Goal: Entertainment & Leisure: Consume media (video, audio)

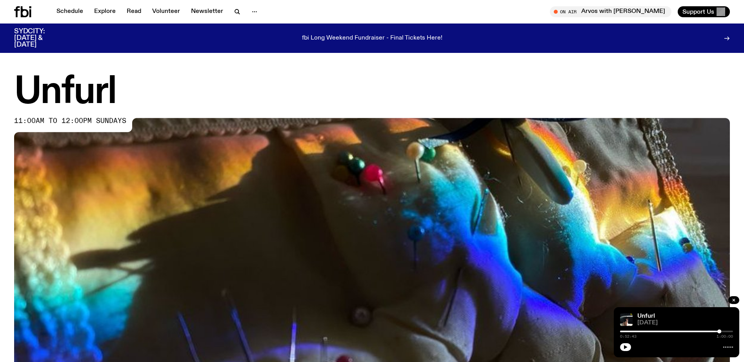
scroll to position [73, 0]
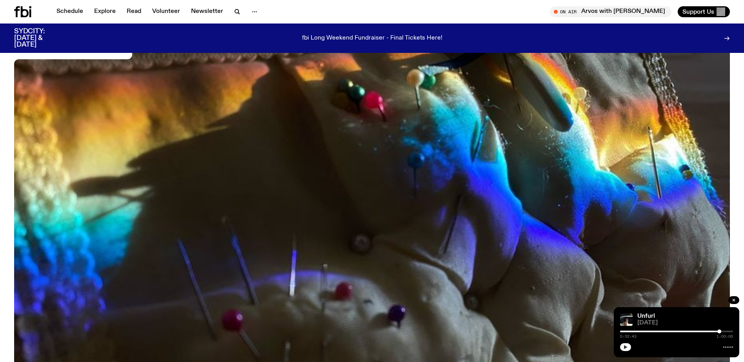
click at [626, 344] on button "button" at bounding box center [625, 347] width 11 height 8
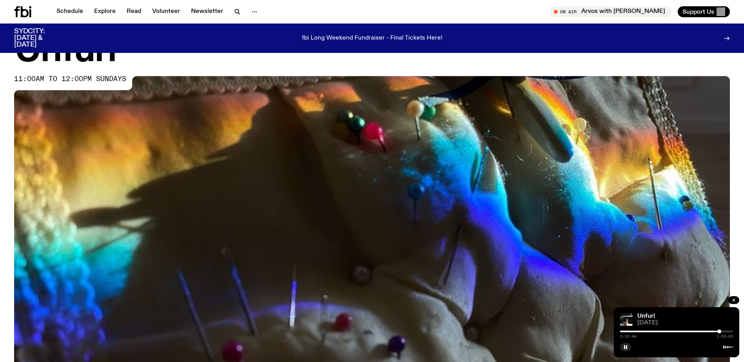
scroll to position [0, 0]
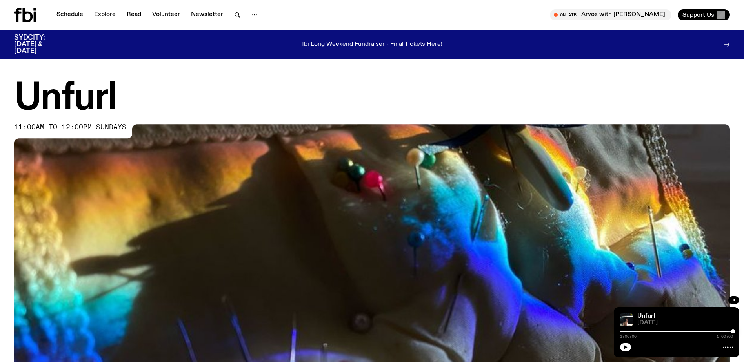
click at [31, 18] on icon at bounding box center [28, 15] width 10 height 14
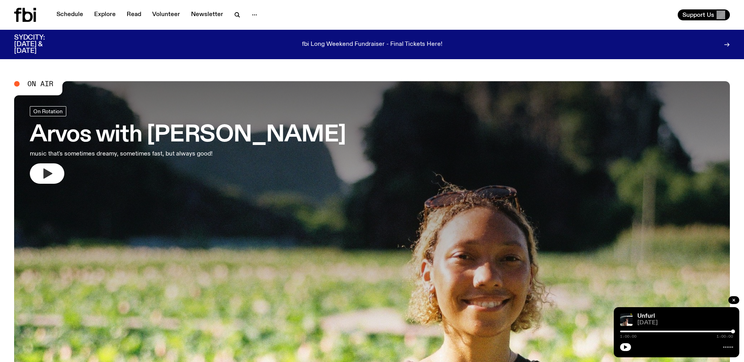
click at [54, 170] on button "button" at bounding box center [47, 173] width 34 height 20
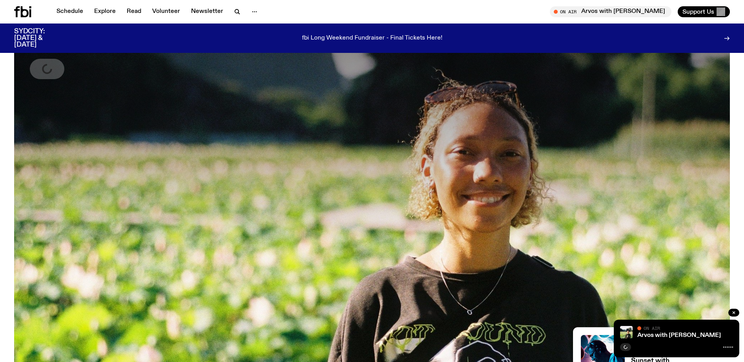
scroll to position [232, 0]
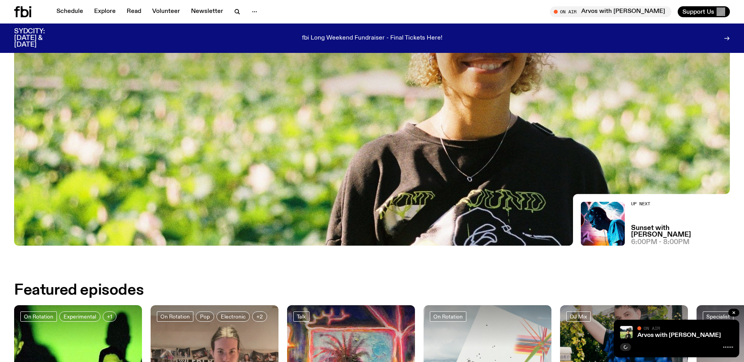
click at [731, 317] on div at bounding box center [733, 313] width 11 height 9
click at [732, 312] on icon "button" at bounding box center [733, 312] width 5 height 5
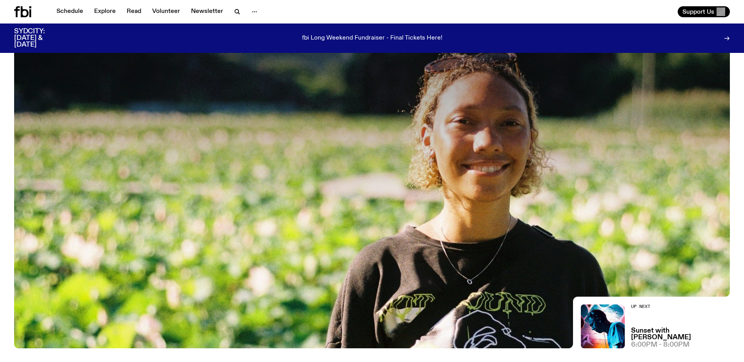
scroll to position [0, 0]
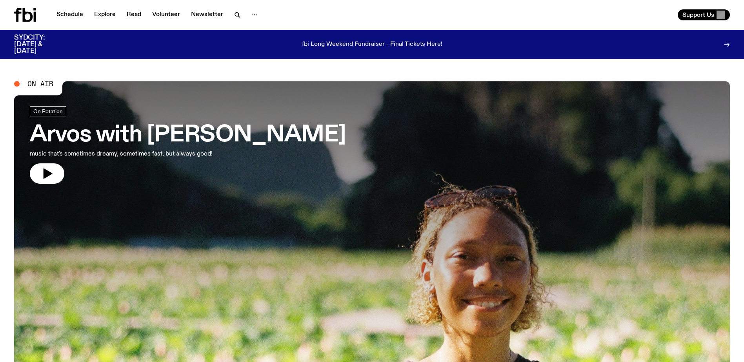
click at [727, 45] on icon at bounding box center [726, 45] width 5 height 0
click at [28, 12] on icon at bounding box center [28, 15] width 10 height 14
click at [28, 16] on icon at bounding box center [25, 15] width 22 height 14
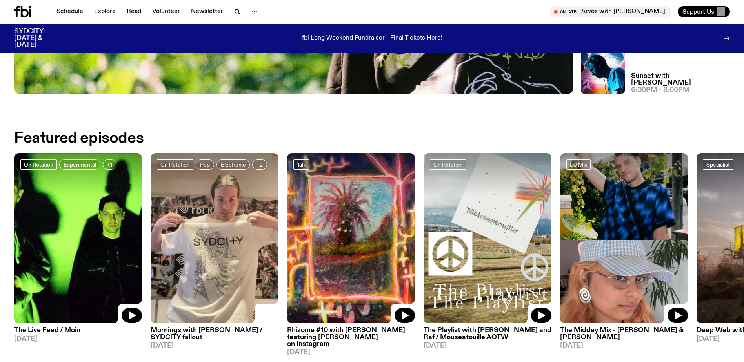
scroll to position [423, 0]
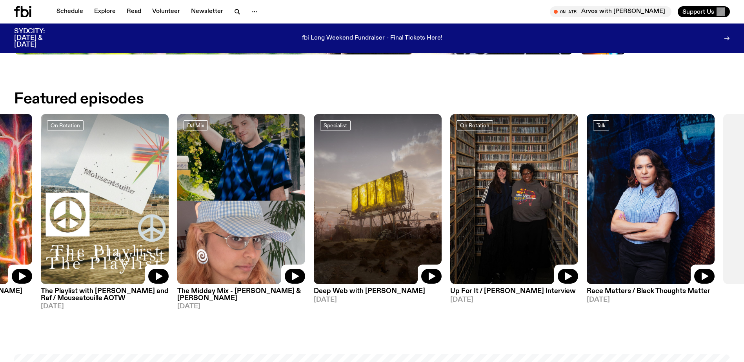
drag, startPoint x: 730, startPoint y: 187, endPoint x: 346, endPoint y: 188, distance: 383.4
click at [346, 188] on img at bounding box center [378, 199] width 128 height 171
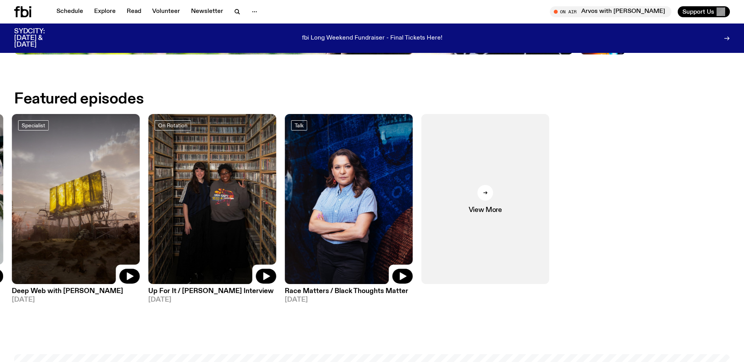
drag, startPoint x: 644, startPoint y: 203, endPoint x: 421, endPoint y: 180, distance: 224.2
click at [229, 213] on div "On Rotation Experimental +1 The Live Feed / Moin [DATE] On Rotation Pop Electro…" at bounding box center [371, 215] width 715 height 203
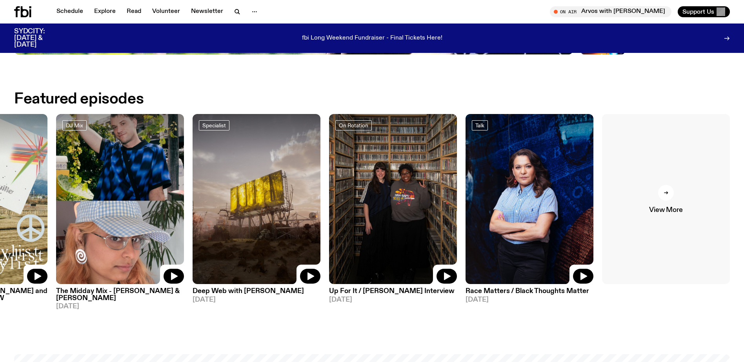
click at [671, 195] on div at bounding box center [666, 193] width 16 height 16
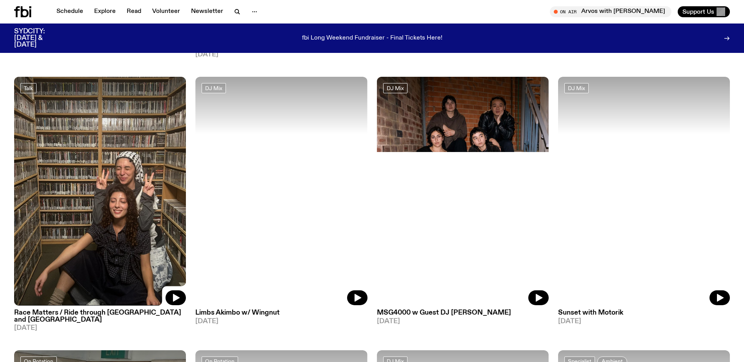
scroll to position [861, 0]
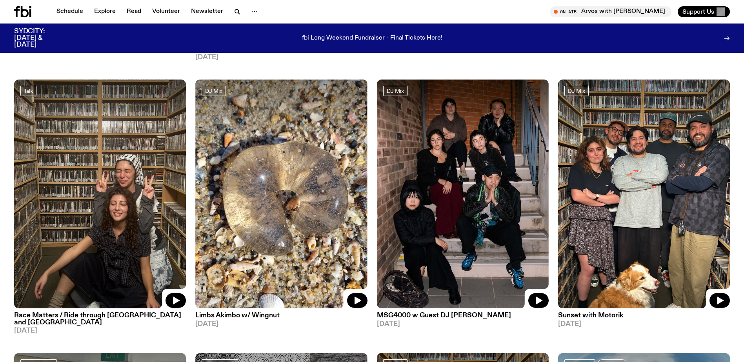
click at [455, 194] on img at bounding box center [463, 194] width 172 height 229
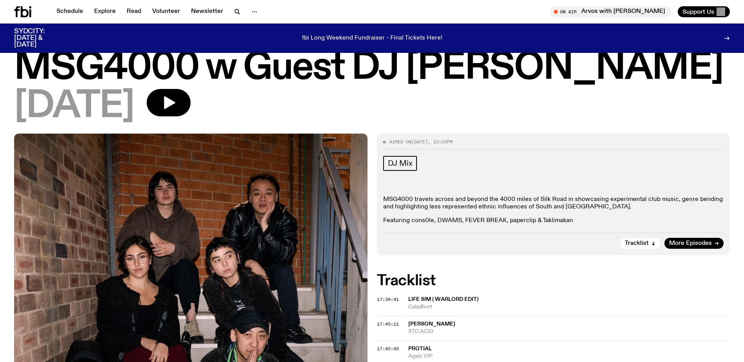
scroll to position [39, 0]
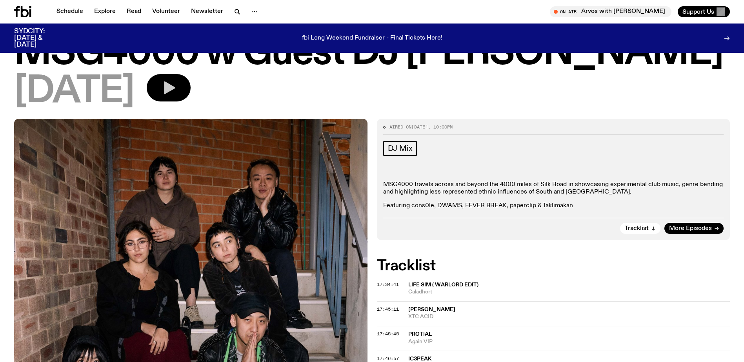
click at [176, 83] on icon "button" at bounding box center [169, 88] width 16 height 16
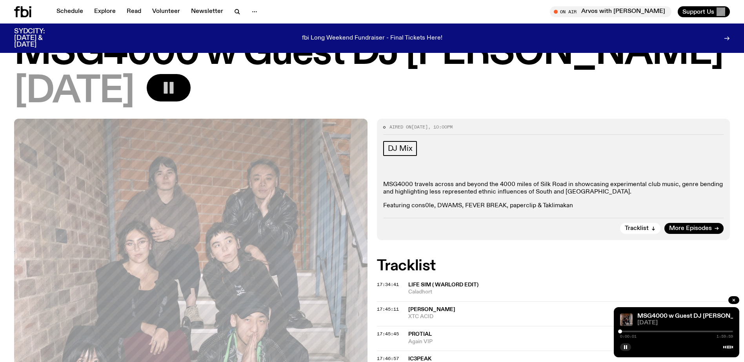
scroll to position [118, 0]
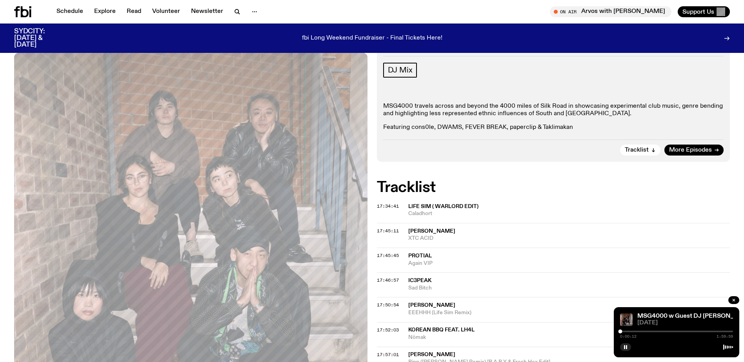
click at [656, 123] on div "MSG4000 travels across and beyond the 4000 miles of Silk Road in showcasing exp…" at bounding box center [553, 117] width 341 height 29
click at [626, 332] on div at bounding box center [676, 332] width 113 height 2
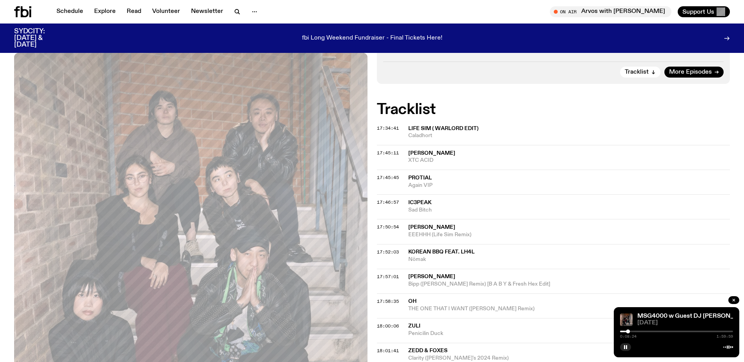
scroll to position [196, 0]
click at [100, 11] on link "Explore" at bounding box center [104, 11] width 31 height 11
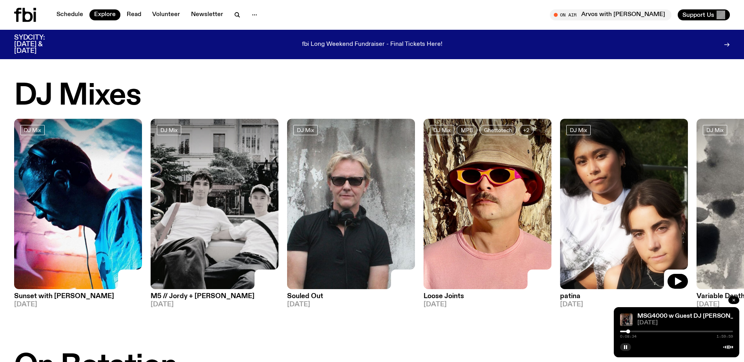
click at [734, 298] on icon "button" at bounding box center [733, 300] width 5 height 5
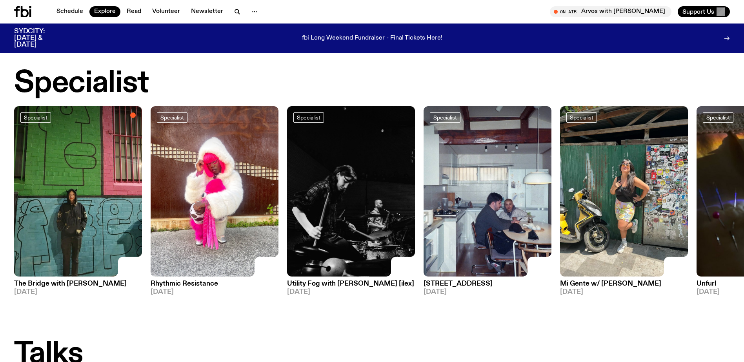
scroll to position [586, 0]
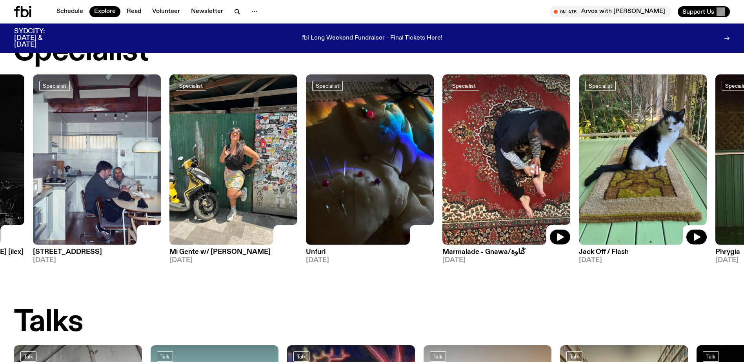
drag, startPoint x: 715, startPoint y: 150, endPoint x: 320, endPoint y: 136, distance: 395.8
click at [320, 136] on img at bounding box center [370, 159] width 128 height 171
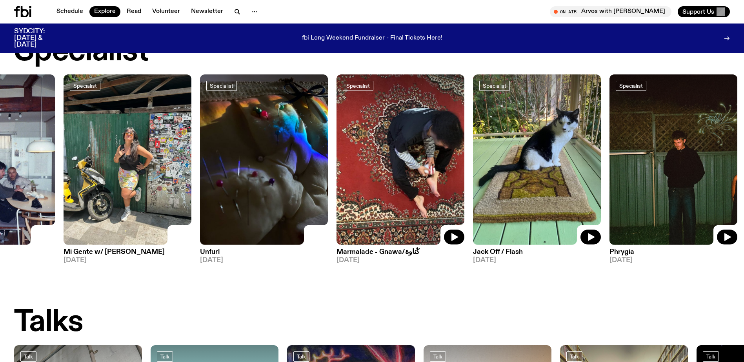
drag, startPoint x: 623, startPoint y: 179, endPoint x: 553, endPoint y: 183, distance: 70.3
click at [553, 183] on img at bounding box center [537, 159] width 128 height 171
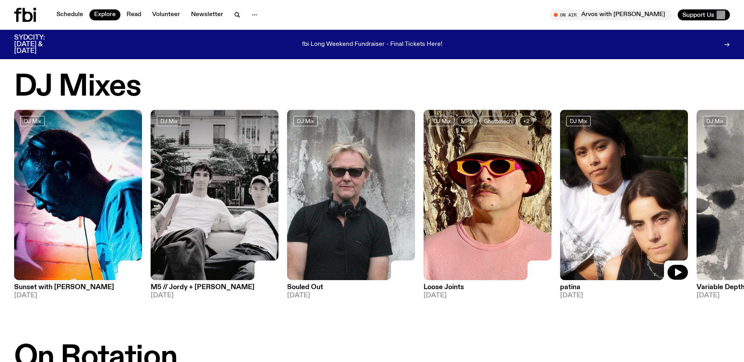
scroll to position [0, 0]
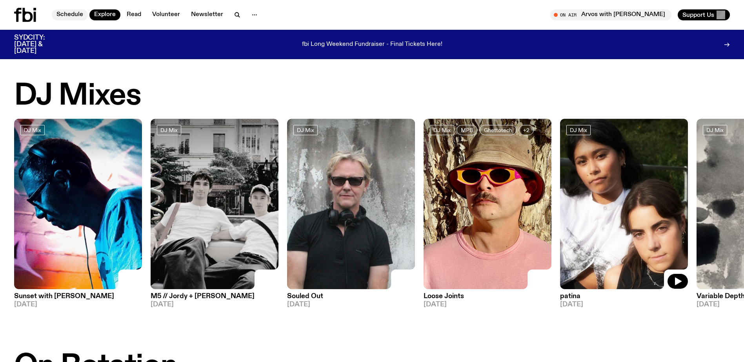
click at [76, 12] on link "Schedule" at bounding box center [70, 14] width 36 height 11
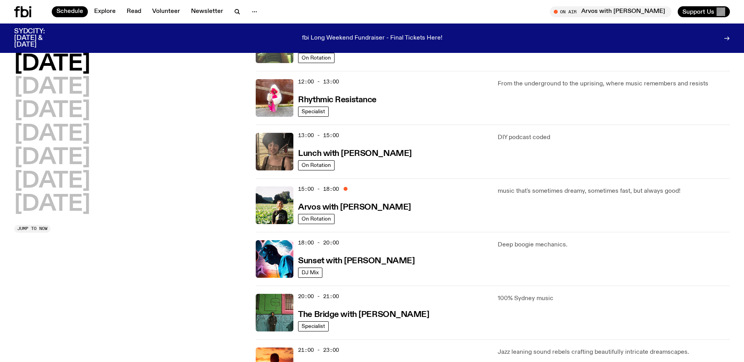
scroll to position [232, 0]
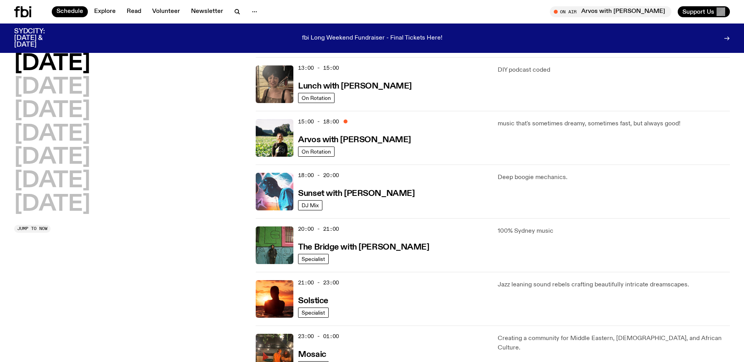
click at [277, 199] on img at bounding box center [275, 192] width 38 height 38
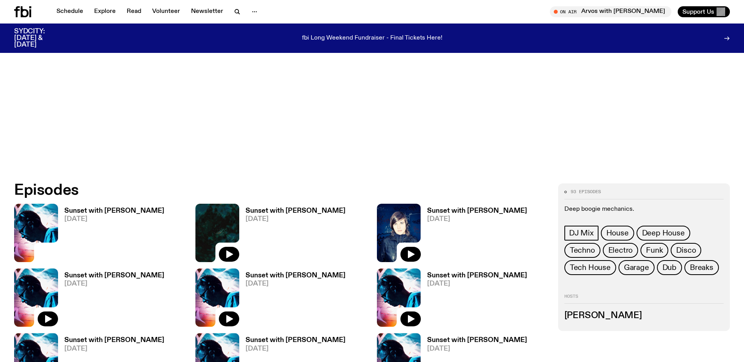
scroll to position [351, 0]
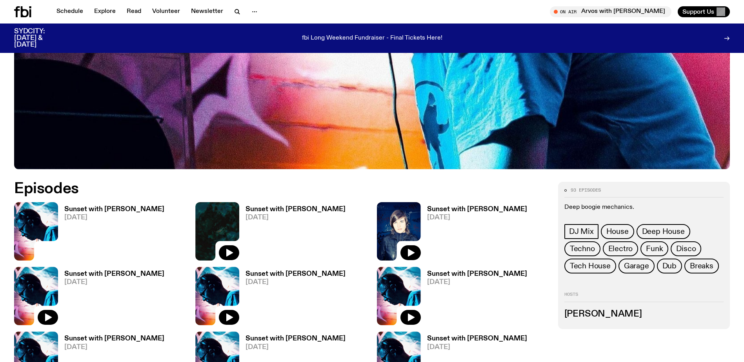
click at [43, 217] on img at bounding box center [36, 231] width 44 height 58
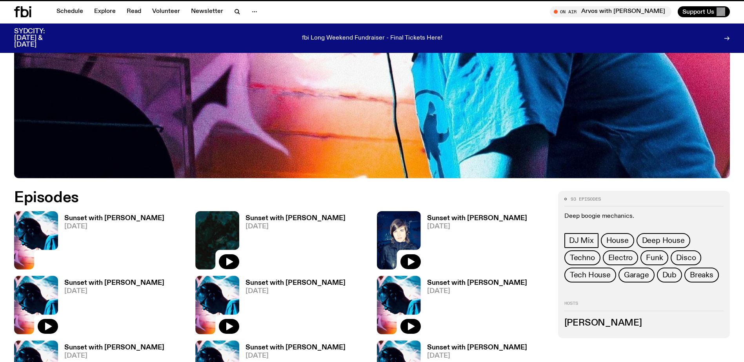
scroll to position [345, 0]
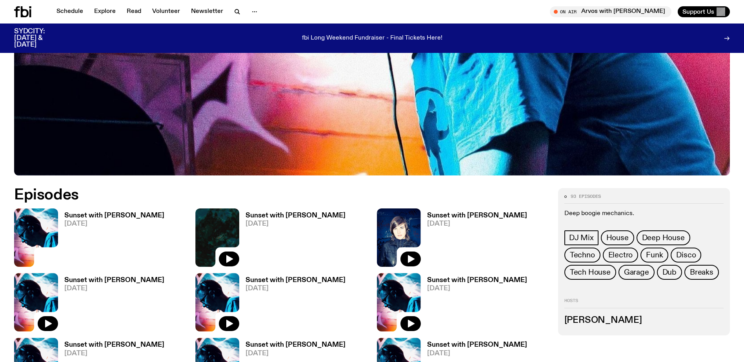
click at [202, 224] on img at bounding box center [217, 238] width 44 height 58
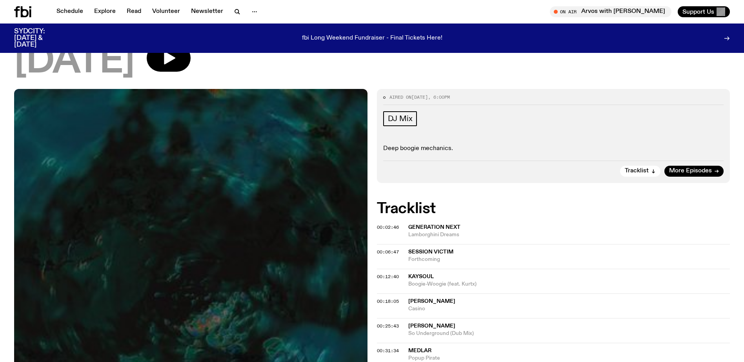
scroll to position [38, 0]
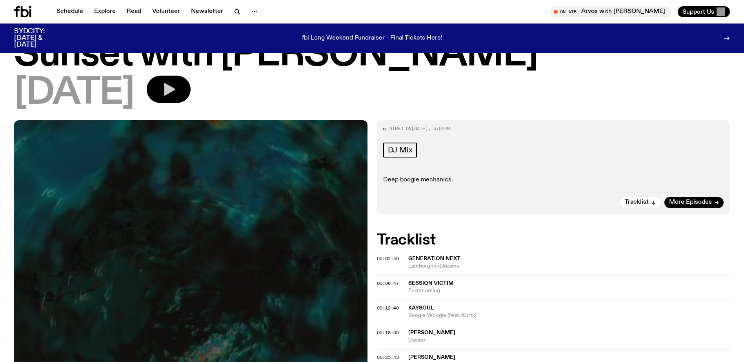
click at [176, 89] on icon "button" at bounding box center [169, 90] width 16 height 16
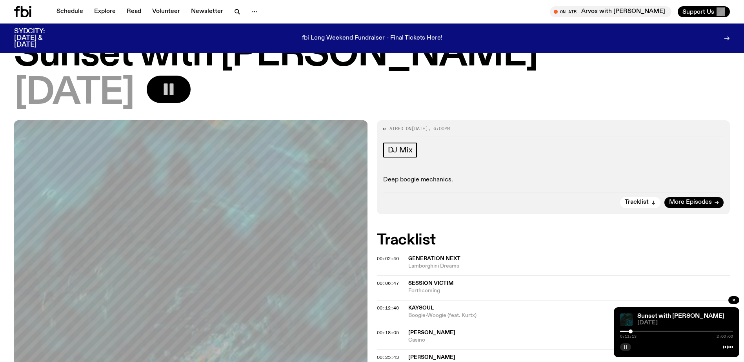
click at [624, 347] on rect "button" at bounding box center [624, 347] width 1 height 4
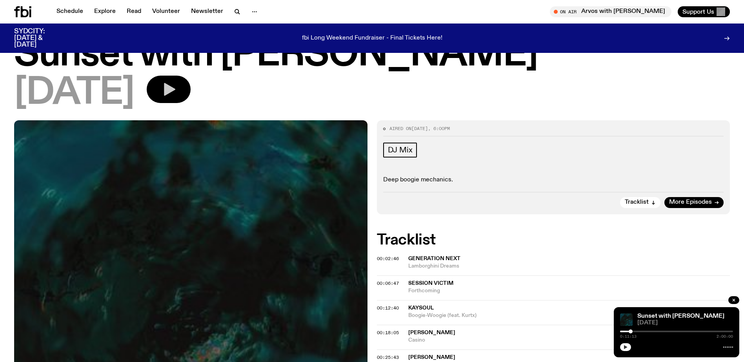
click at [628, 350] on button "button" at bounding box center [625, 347] width 11 height 8
